Goal: Task Accomplishment & Management: Complete application form

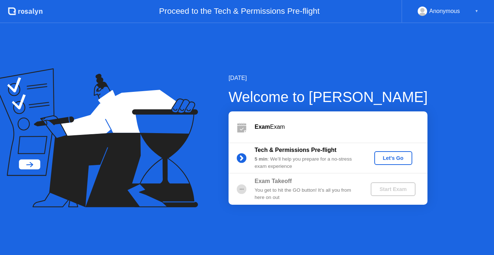
click at [269, 187] on div "You get to hit the GO button! It’s all you from here on out" at bounding box center [306, 193] width 104 height 15
click at [395, 157] on div "Let's Go" at bounding box center [393, 158] width 32 height 6
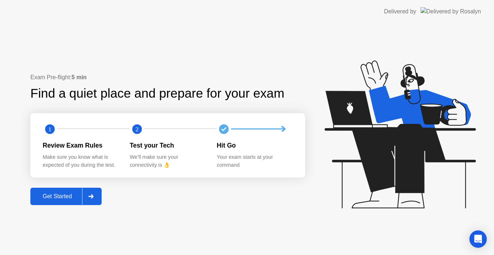
click at [72, 202] on button "Get Started" at bounding box center [65, 196] width 71 height 17
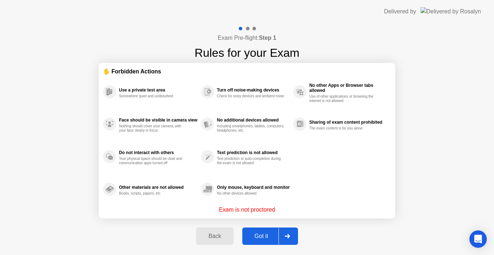
click at [259, 231] on button "Got it" at bounding box center [270, 235] width 56 height 17
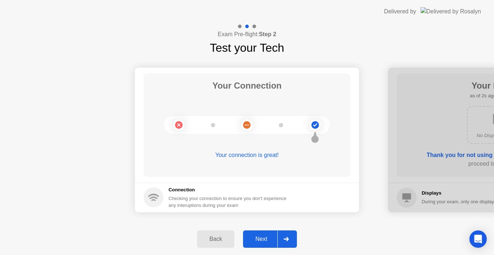
click at [269, 243] on button "Next" at bounding box center [270, 238] width 54 height 17
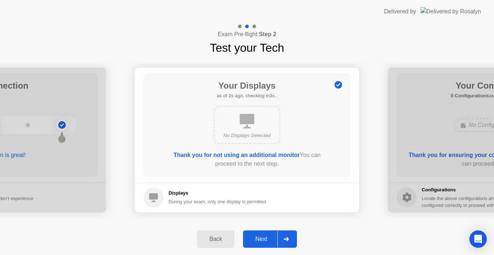
click at [269, 243] on button "Next" at bounding box center [270, 238] width 54 height 17
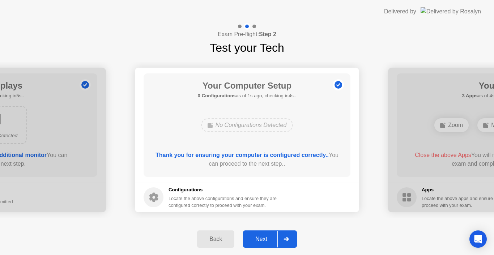
click at [269, 243] on button "Next" at bounding box center [270, 238] width 54 height 17
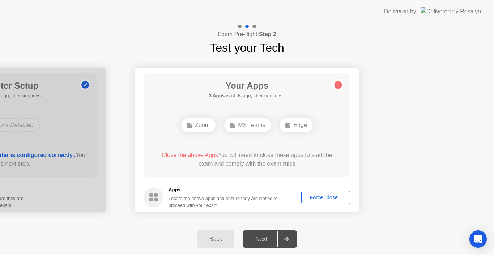
click at [309, 125] on div "Edge" at bounding box center [295, 125] width 33 height 14
click at [211, 143] on div "Your Apps 3 Apps as of 2s ago, checking in3s.. Zoom MS Teams Edge Close the abo…" at bounding box center [246, 124] width 207 height 103
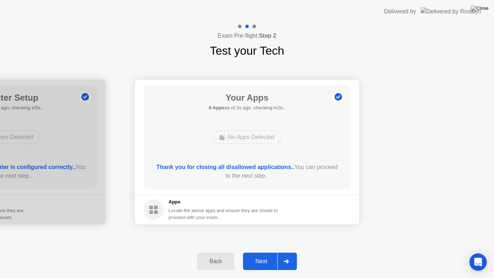
click at [270, 254] on div "Next" at bounding box center [261, 261] width 32 height 7
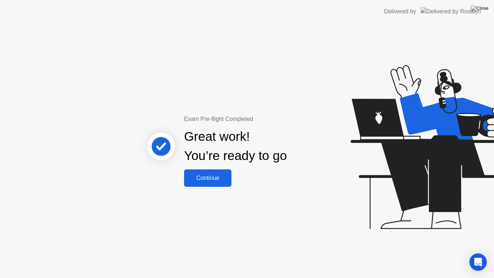
click at [212, 180] on div "Continue" at bounding box center [207, 178] width 43 height 7
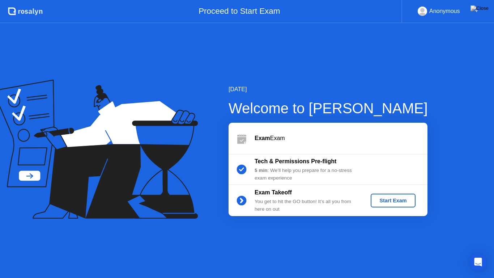
click at [389, 203] on div "Start Exam" at bounding box center [392, 200] width 39 height 6
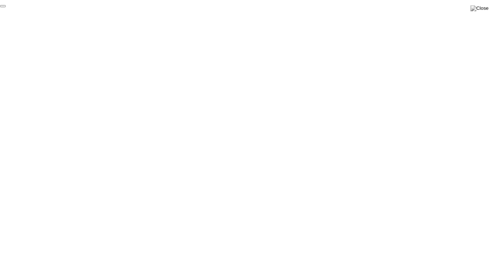
click div "End Proctoring Session"
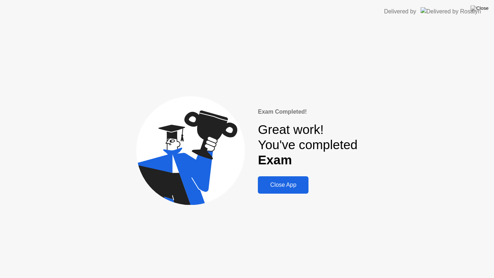
click at [271, 181] on div "Close App" at bounding box center [283, 184] width 46 height 7
